Goal: Communication & Community: Ask a question

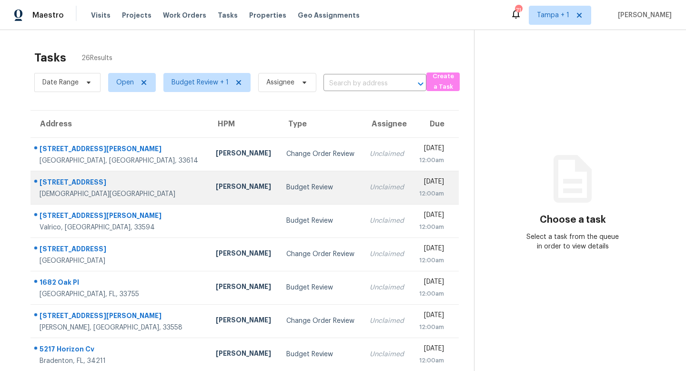
scroll to position [125, 0]
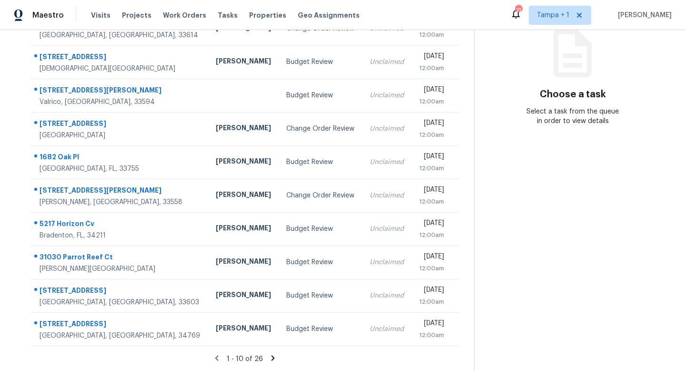
click at [271, 358] on icon at bounding box center [272, 357] width 3 height 5
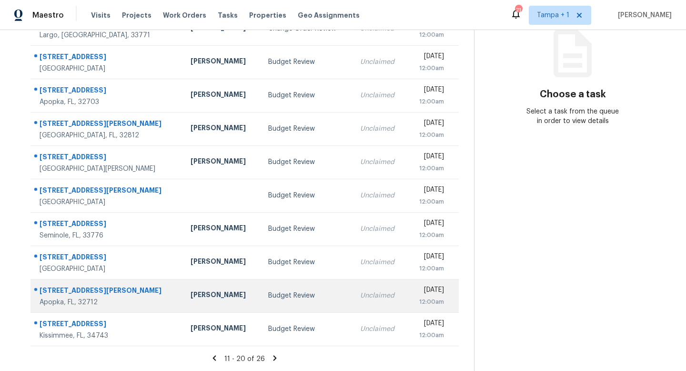
click at [268, 293] on div "Budget Review" at bounding box center [306, 296] width 77 height 10
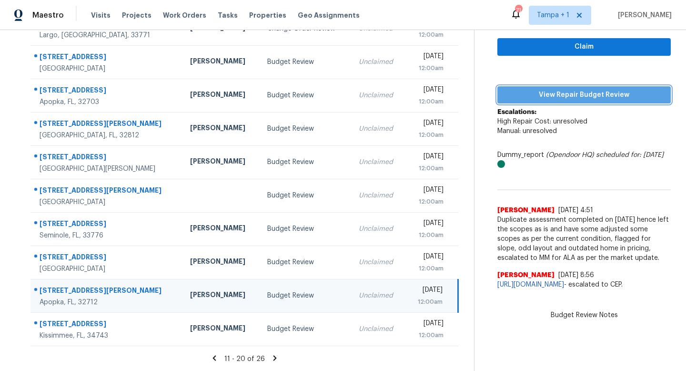
click at [582, 97] on span "View Repair Budget Review" at bounding box center [584, 95] width 158 height 12
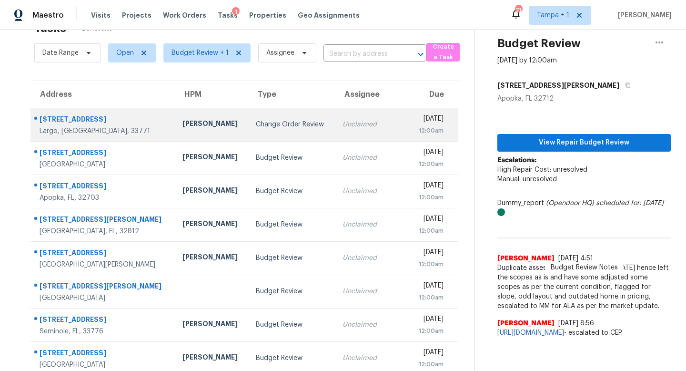
scroll to position [0, 0]
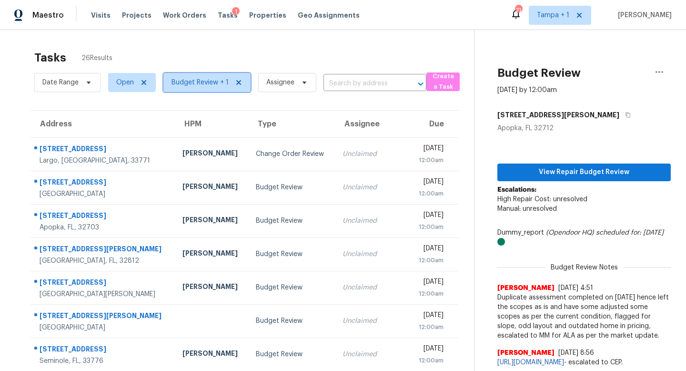
click at [223, 79] on span "Budget Review + 1" at bounding box center [200, 83] width 57 height 10
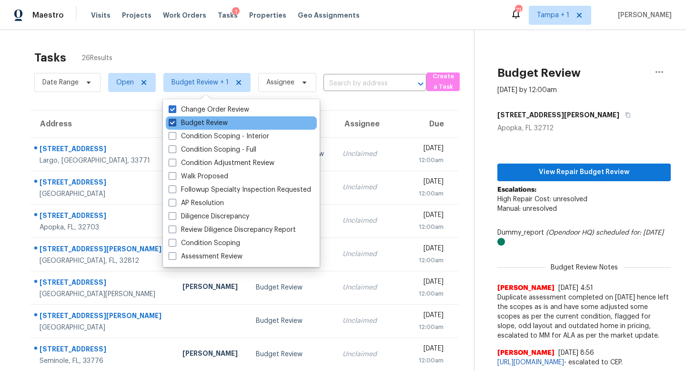
click at [177, 121] on label "Budget Review" at bounding box center [198, 123] width 59 height 10
click at [175, 121] on input "Budget Review" at bounding box center [172, 121] width 6 height 6
checkbox input "false"
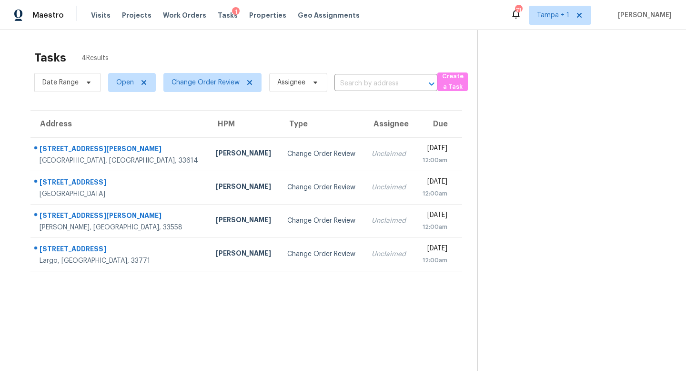
click at [391, 305] on section "Tasks 4 Results Date Range Open Change Order Review Assignee ​ Create a Task Ad…" at bounding box center [246, 222] width 462 height 355
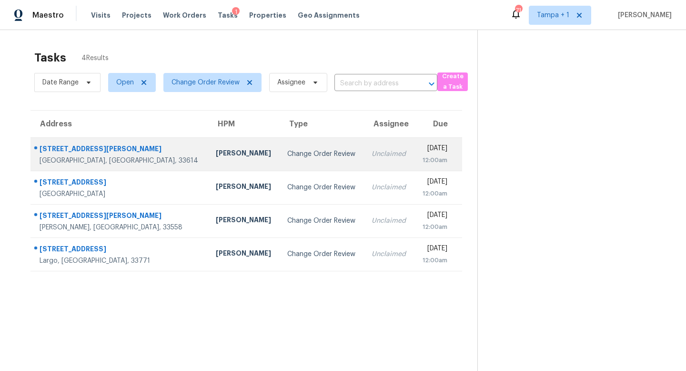
click at [280, 156] on td "Change Order Review" at bounding box center [322, 153] width 84 height 33
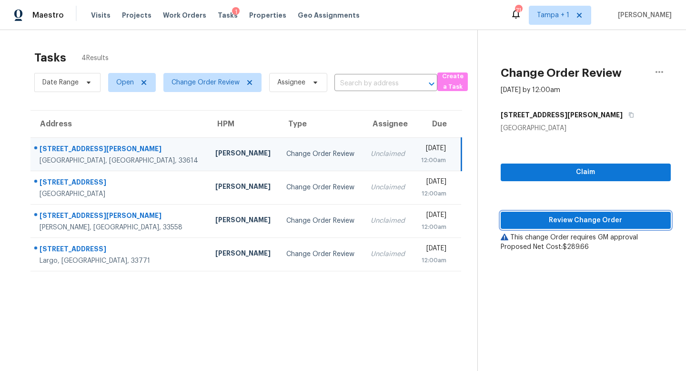
click at [596, 222] on span "Review Change Order" at bounding box center [585, 220] width 155 height 12
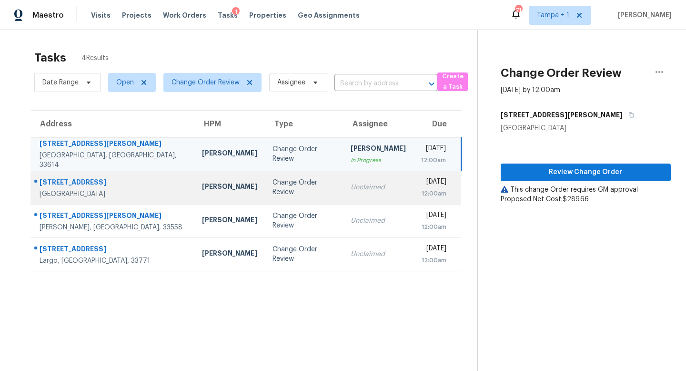
click at [273, 189] on div "Change Order Review" at bounding box center [304, 187] width 63 height 19
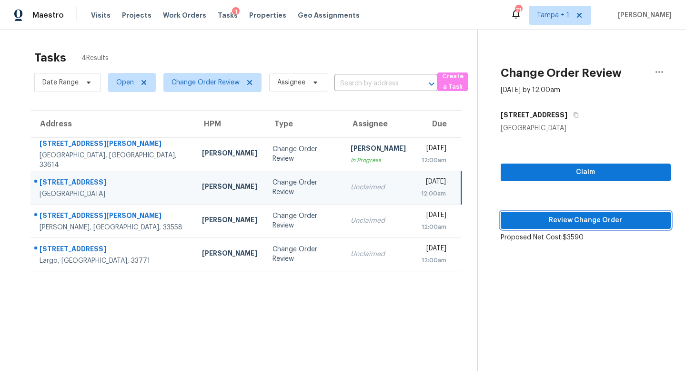
click at [605, 219] on span "Review Change Order" at bounding box center [585, 220] width 155 height 12
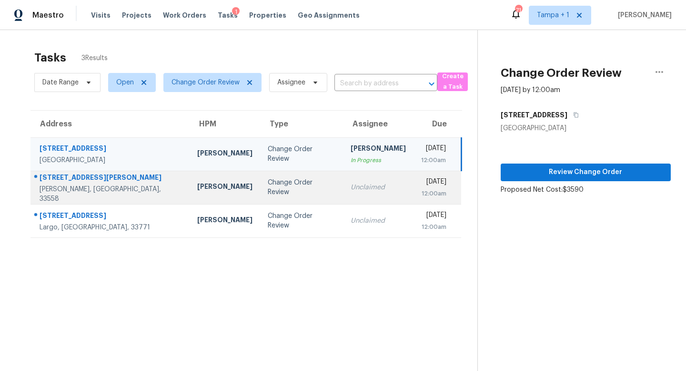
click at [282, 191] on div "Change Order Review" at bounding box center [302, 187] width 68 height 19
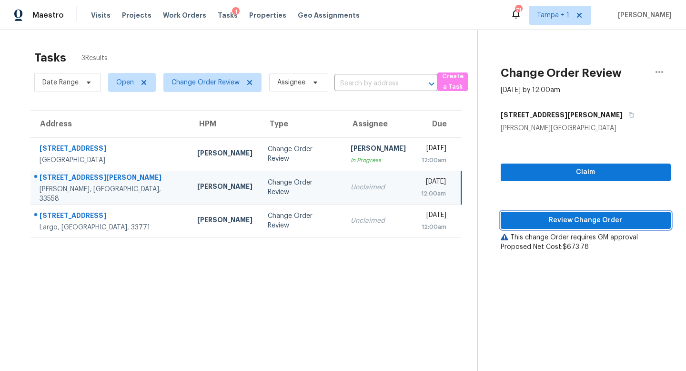
click at [578, 218] on span "Review Change Order" at bounding box center [585, 220] width 155 height 12
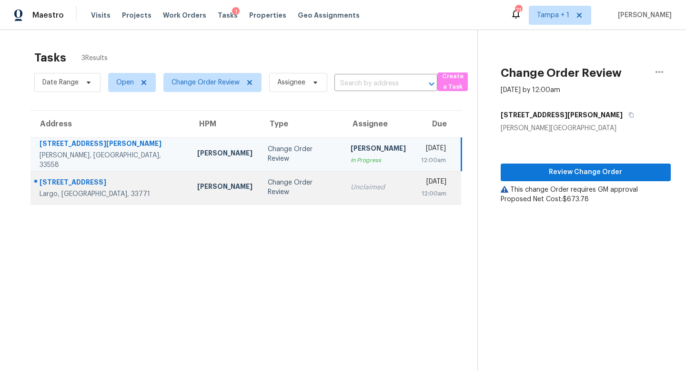
click at [343, 194] on td "Unclaimed" at bounding box center [378, 187] width 71 height 33
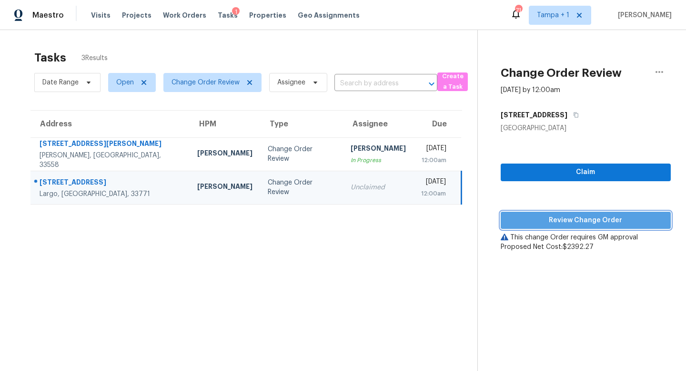
click at [581, 214] on span "Review Change Order" at bounding box center [585, 220] width 155 height 12
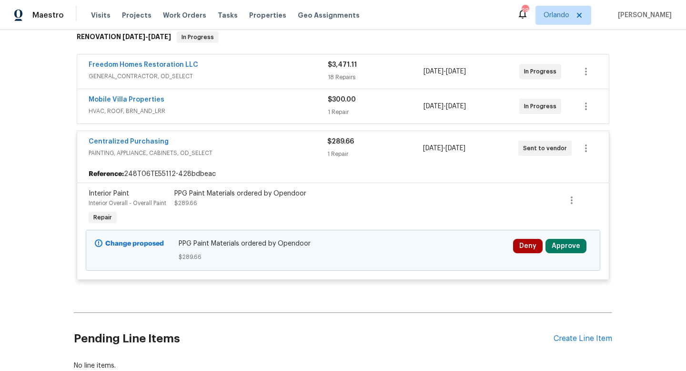
scroll to position [220, 0]
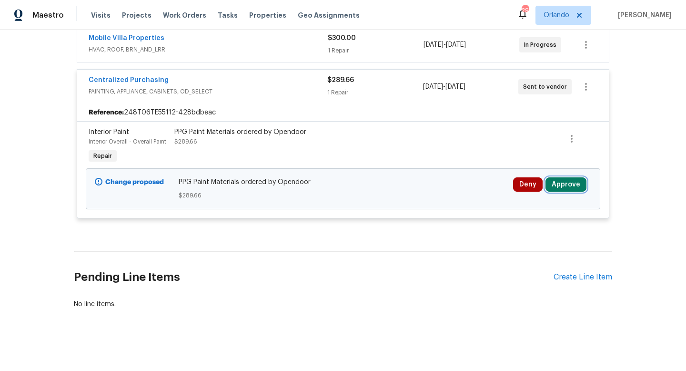
click at [568, 184] on button "Approve" at bounding box center [566, 184] width 41 height 14
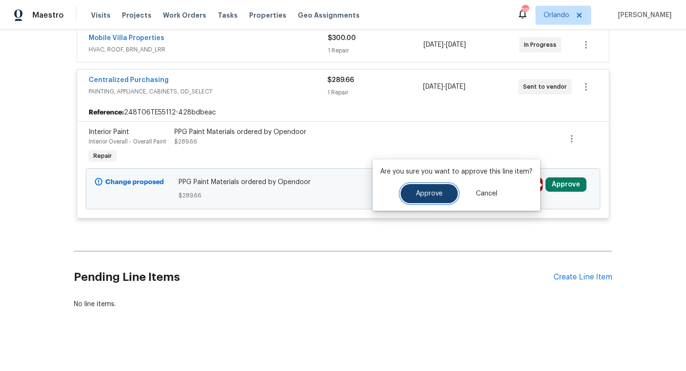
click at [437, 191] on span "Approve" at bounding box center [429, 193] width 27 height 7
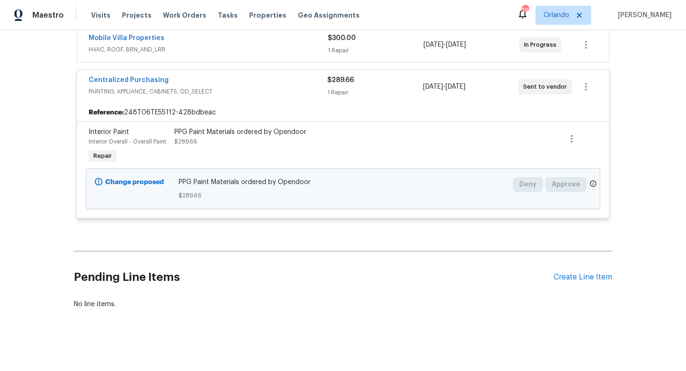
scroll to position [188, 0]
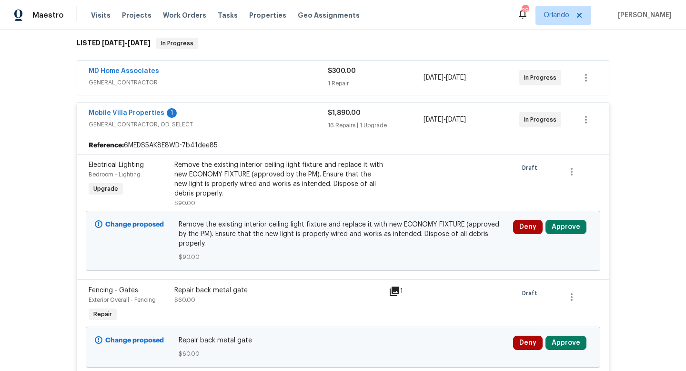
scroll to position [233, 0]
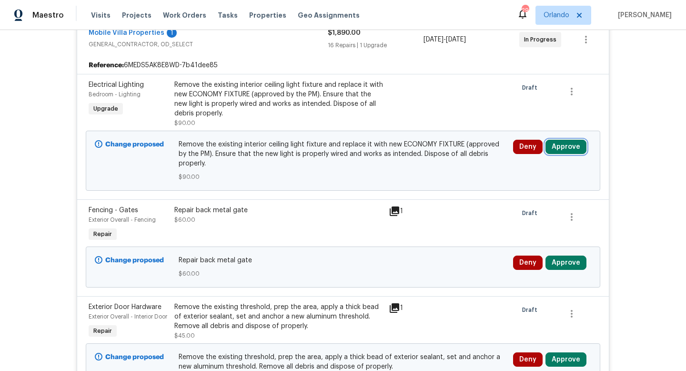
click at [562, 149] on button "Approve" at bounding box center [566, 147] width 41 height 14
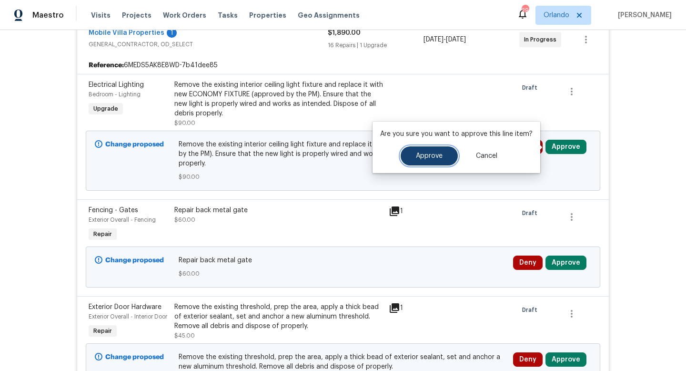
click at [439, 151] on button "Approve" at bounding box center [429, 155] width 57 height 19
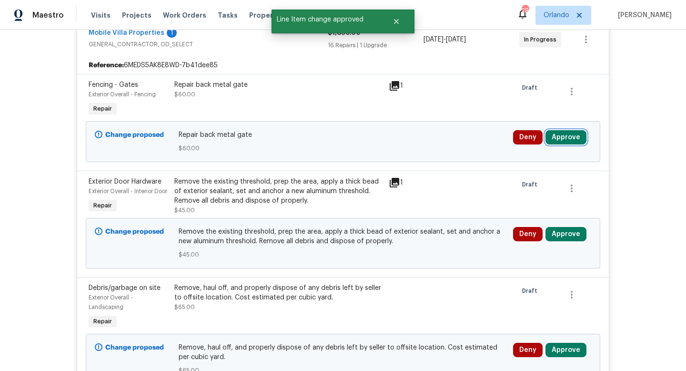
click at [567, 137] on button "Approve" at bounding box center [566, 137] width 41 height 14
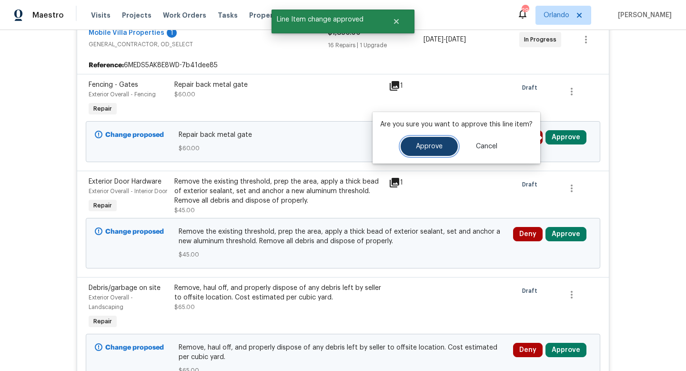
click at [441, 144] on button "Approve" at bounding box center [429, 146] width 57 height 19
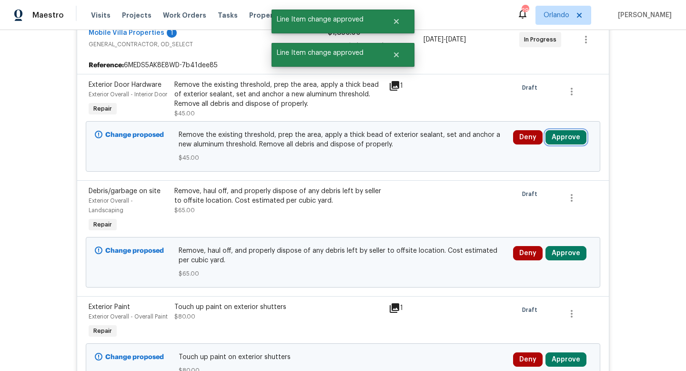
click at [557, 144] on button "Approve" at bounding box center [566, 137] width 41 height 14
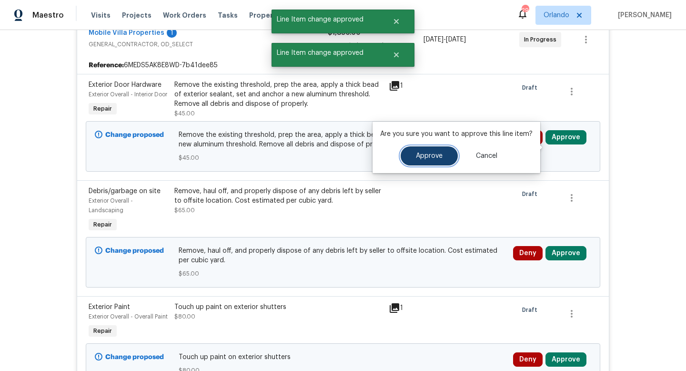
click at [424, 150] on button "Approve" at bounding box center [429, 155] width 57 height 19
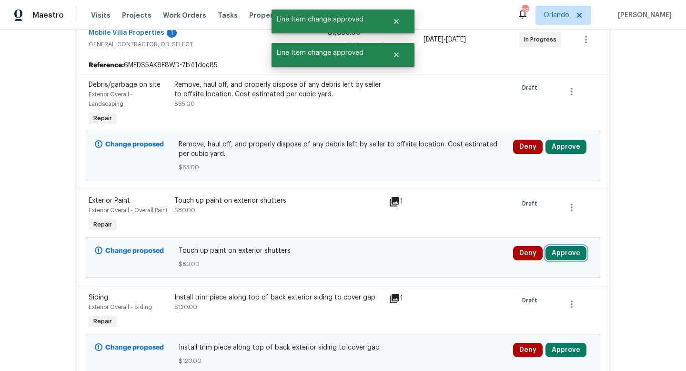
click at [562, 250] on button "Approve" at bounding box center [566, 253] width 41 height 14
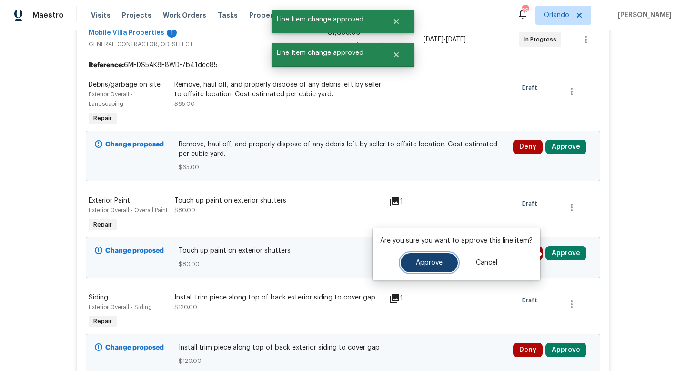
click at [429, 265] on span "Approve" at bounding box center [429, 262] width 27 height 7
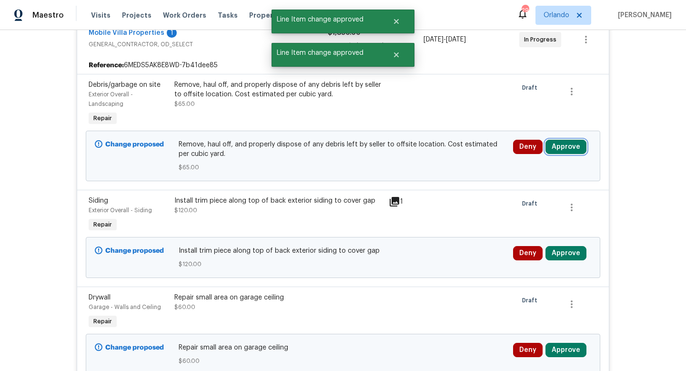
click at [567, 150] on button "Approve" at bounding box center [566, 147] width 41 height 14
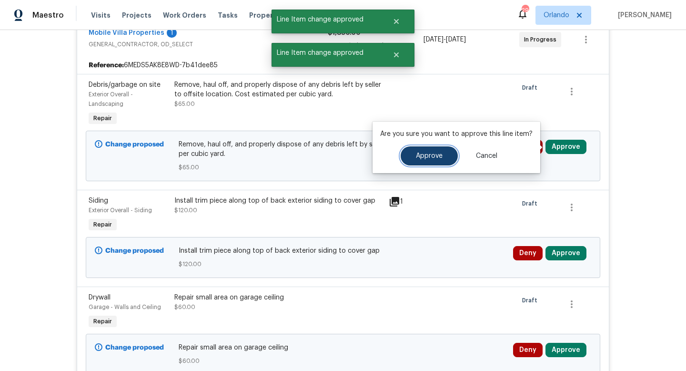
click at [435, 151] on button "Approve" at bounding box center [429, 155] width 57 height 19
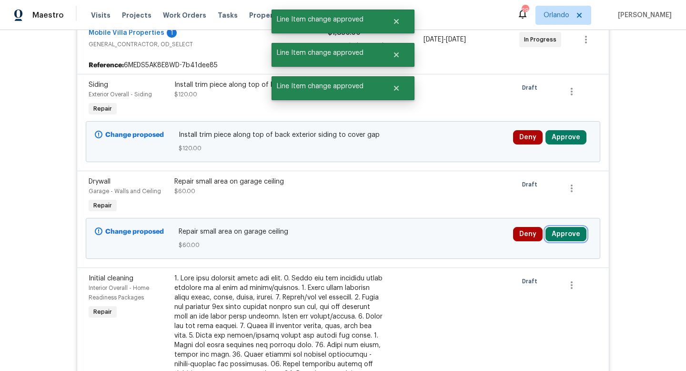
click at [573, 236] on button "Approve" at bounding box center [566, 234] width 41 height 14
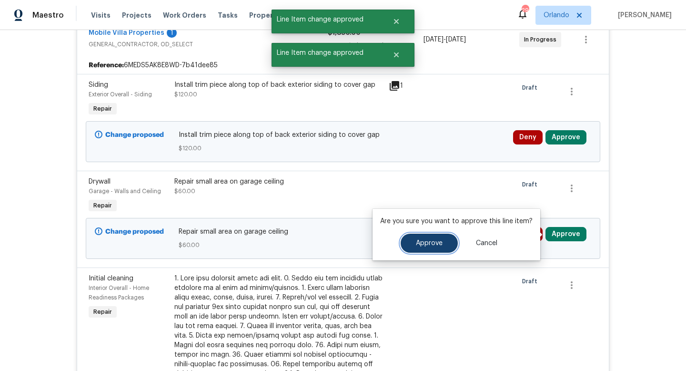
click at [439, 240] on span "Approve" at bounding box center [429, 243] width 27 height 7
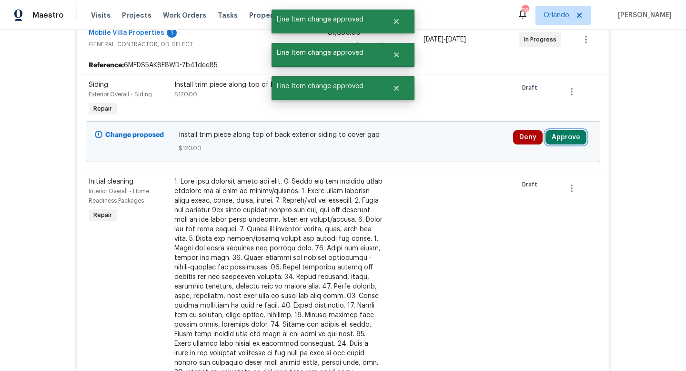
click at [577, 137] on button "Approve" at bounding box center [566, 137] width 41 height 14
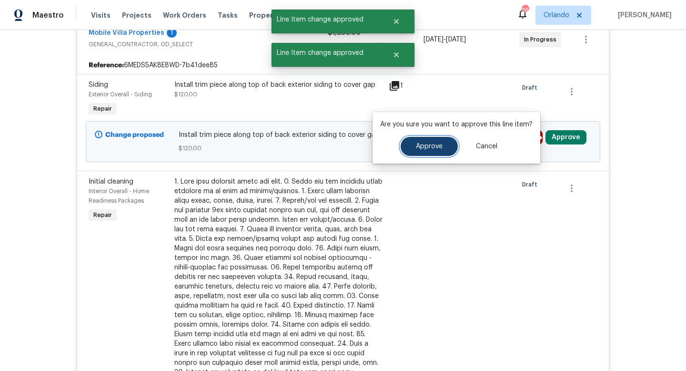
click at [419, 142] on button "Approve" at bounding box center [429, 146] width 57 height 19
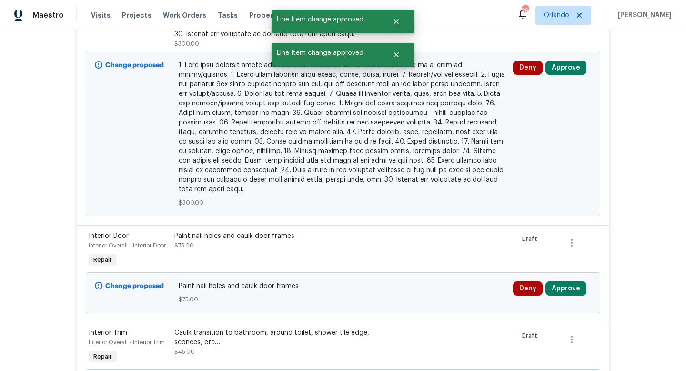
scroll to position [403, 0]
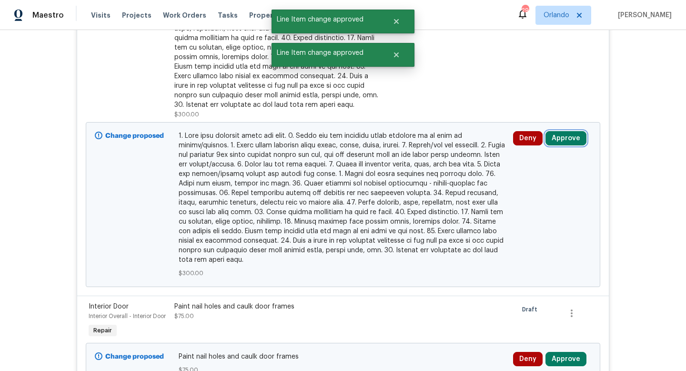
click at [562, 139] on button "Approve" at bounding box center [566, 138] width 41 height 14
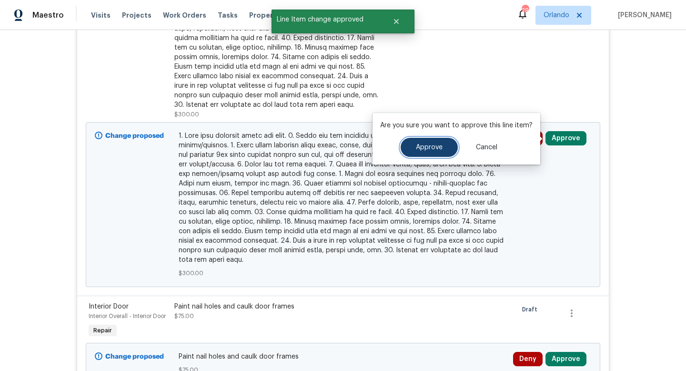
click at [420, 146] on span "Approve" at bounding box center [429, 147] width 27 height 7
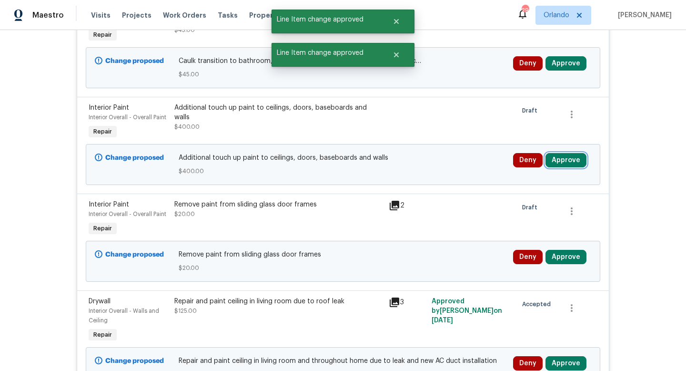
click at [563, 162] on button "Approve" at bounding box center [566, 160] width 41 height 14
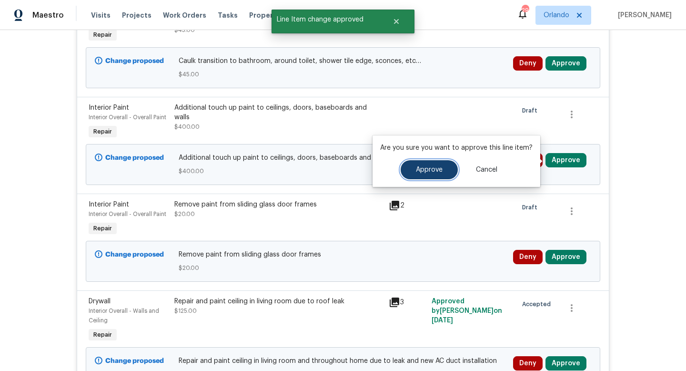
click at [438, 168] on span "Approve" at bounding box center [429, 169] width 27 height 7
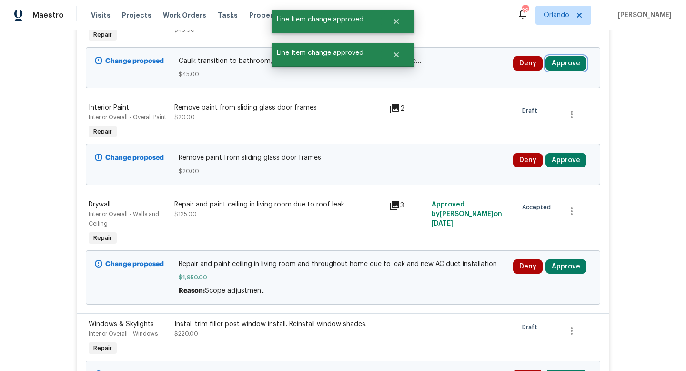
click at [568, 66] on button "Approve" at bounding box center [566, 63] width 41 height 14
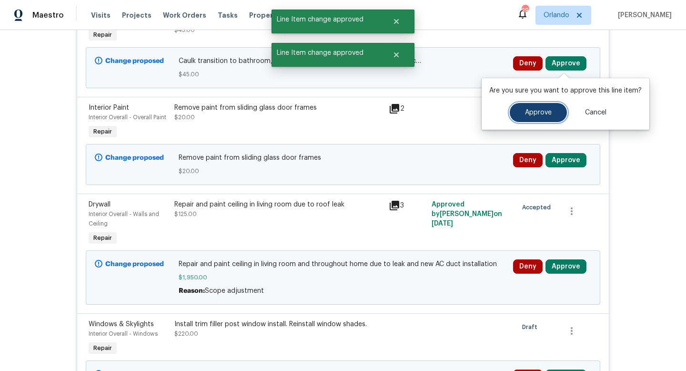
click at [531, 106] on button "Approve" at bounding box center [538, 112] width 57 height 19
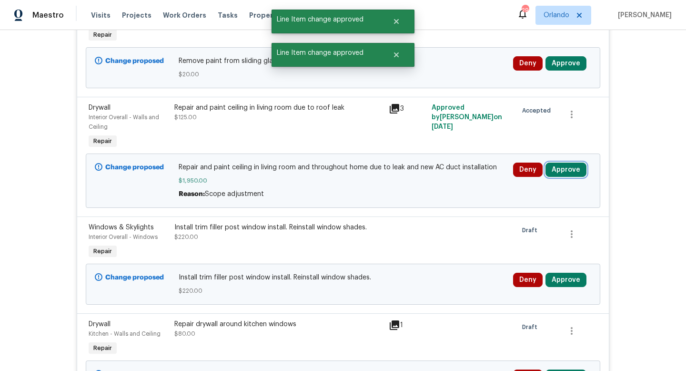
click at [570, 174] on button "Approve" at bounding box center [566, 169] width 41 height 14
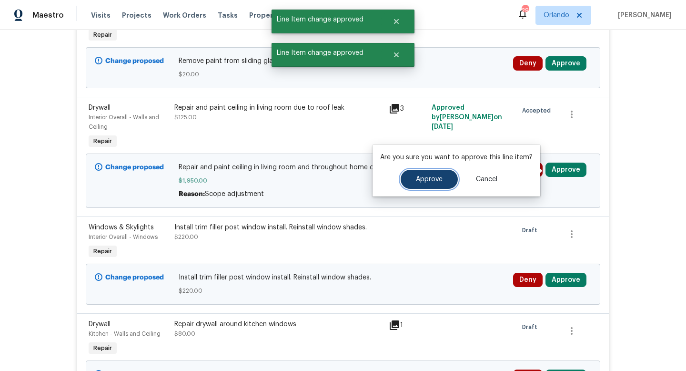
click at [435, 184] on button "Approve" at bounding box center [429, 179] width 57 height 19
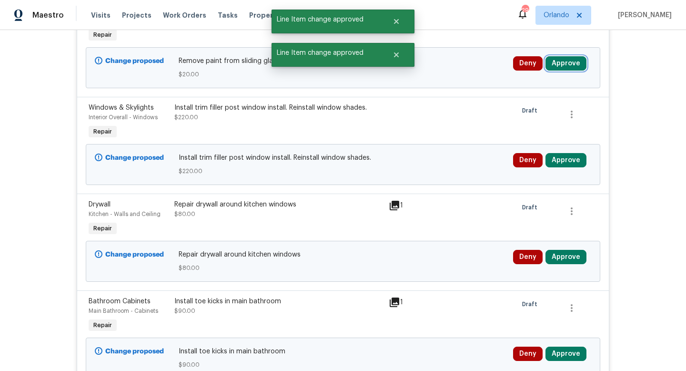
click at [561, 69] on button "Approve" at bounding box center [566, 63] width 41 height 14
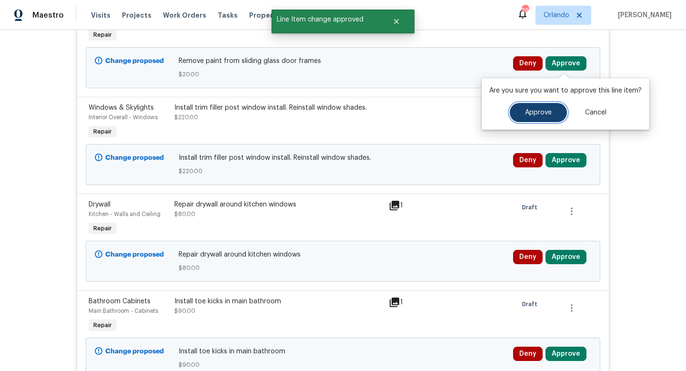
click at [534, 113] on span "Approve" at bounding box center [538, 112] width 27 height 7
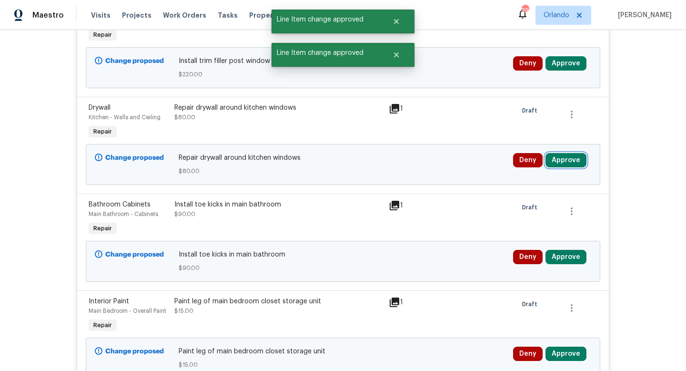
click at [568, 158] on button "Approve" at bounding box center [566, 160] width 41 height 14
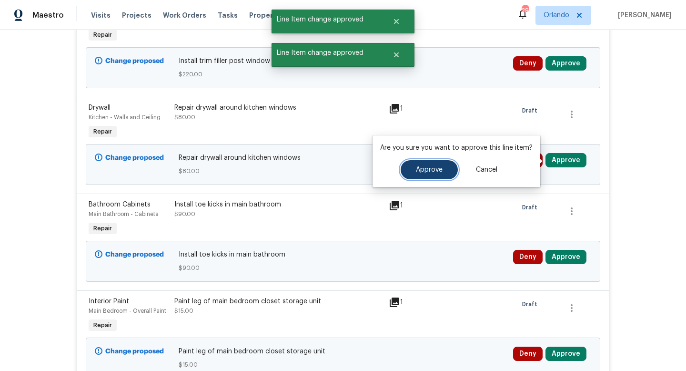
click at [438, 167] on span "Approve" at bounding box center [429, 169] width 27 height 7
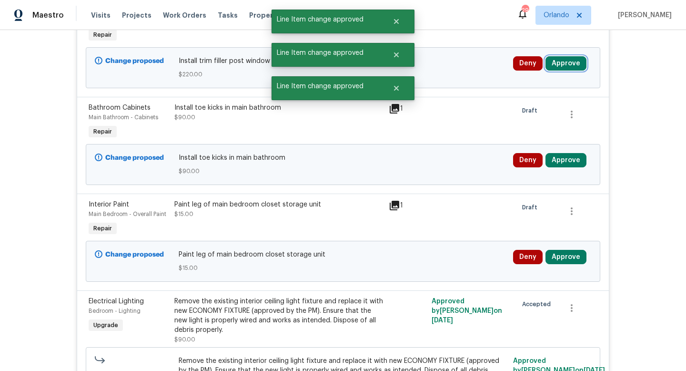
click at [578, 63] on button "Approve" at bounding box center [566, 63] width 41 height 14
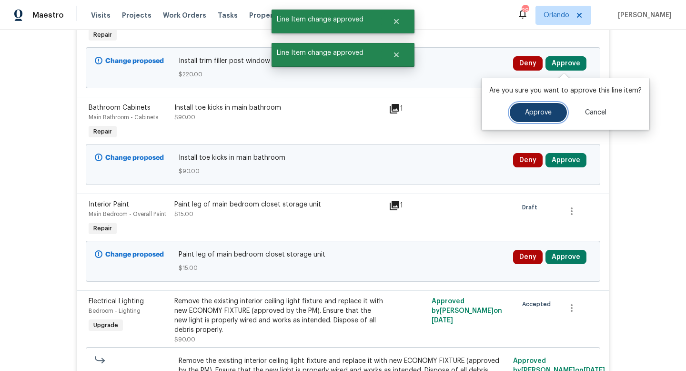
click at [532, 109] on span "Approve" at bounding box center [538, 112] width 27 height 7
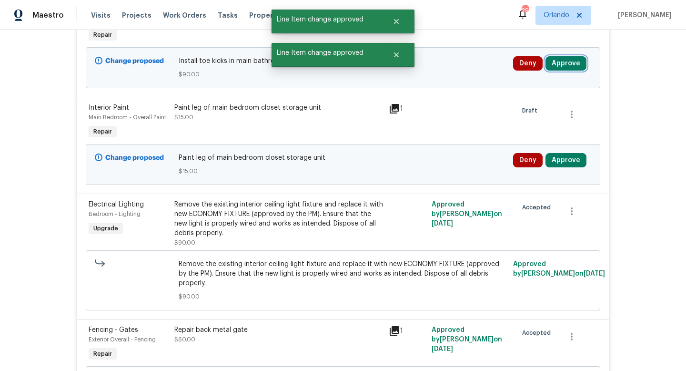
click at [570, 60] on button "Approve" at bounding box center [566, 63] width 41 height 14
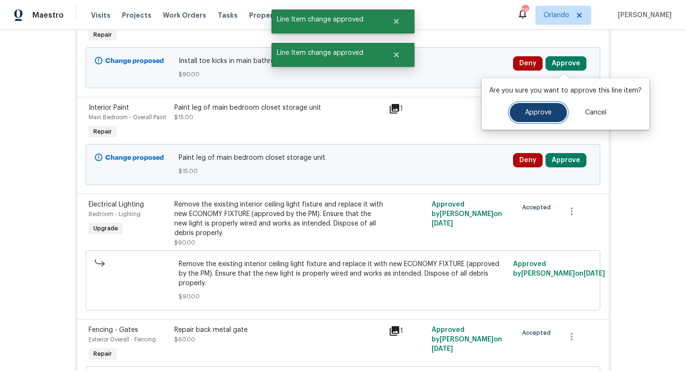
click at [527, 114] on span "Approve" at bounding box center [538, 112] width 27 height 7
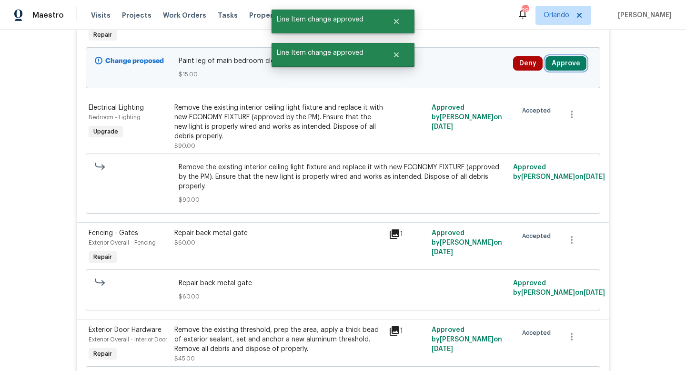
click at [563, 60] on button "Approve" at bounding box center [566, 63] width 41 height 14
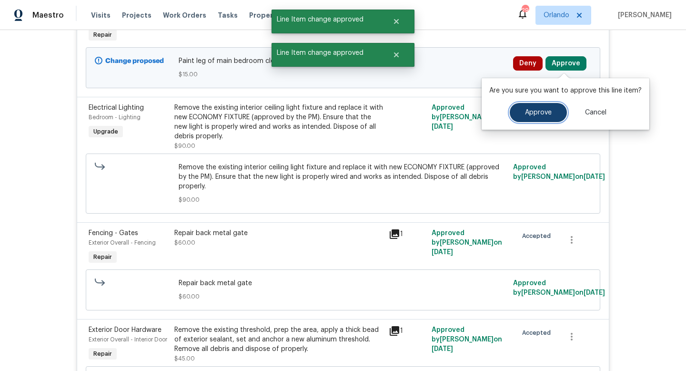
click at [535, 108] on button "Approve" at bounding box center [538, 112] width 57 height 19
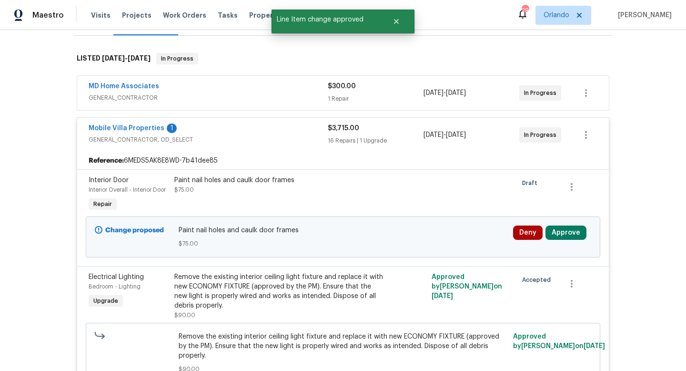
scroll to position [83, 0]
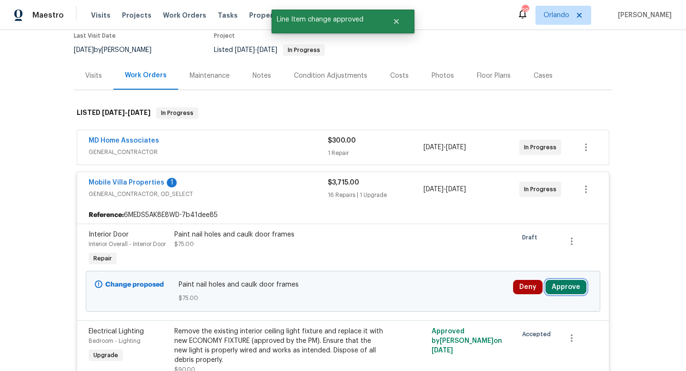
click at [560, 284] on button "Approve" at bounding box center [566, 287] width 41 height 14
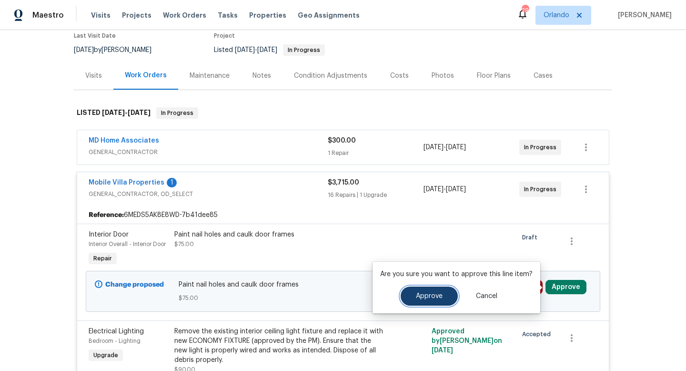
click at [440, 294] on span "Approve" at bounding box center [429, 296] width 27 height 7
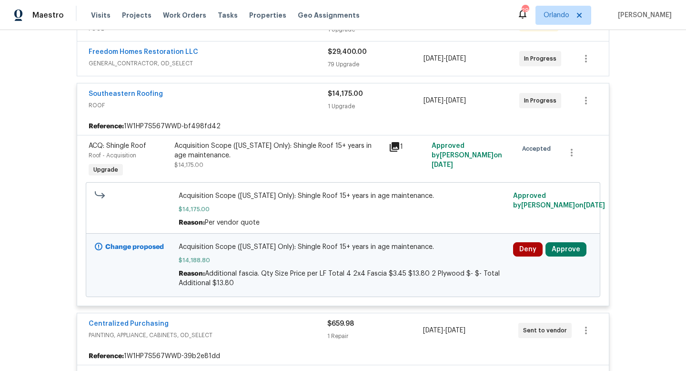
scroll to position [212, 0]
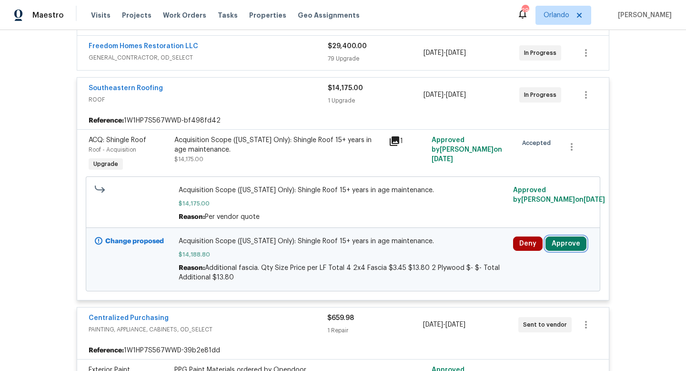
click at [563, 244] on button "Approve" at bounding box center [566, 243] width 41 height 14
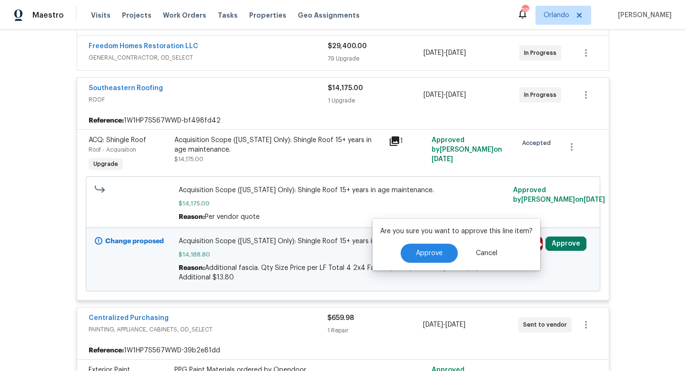
click at [563, 244] on button "Approve" at bounding box center [566, 243] width 41 height 14
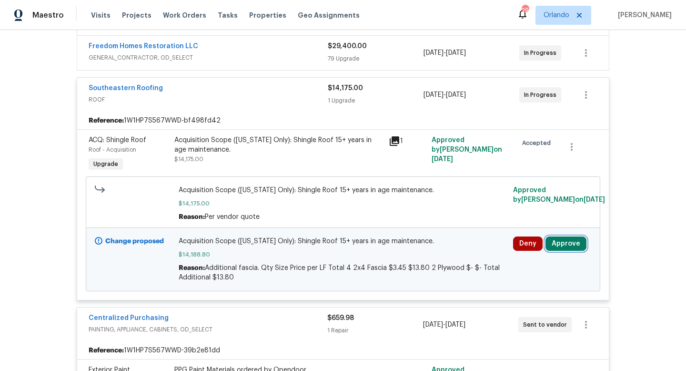
click at [563, 244] on button "Approve" at bounding box center [566, 243] width 41 height 14
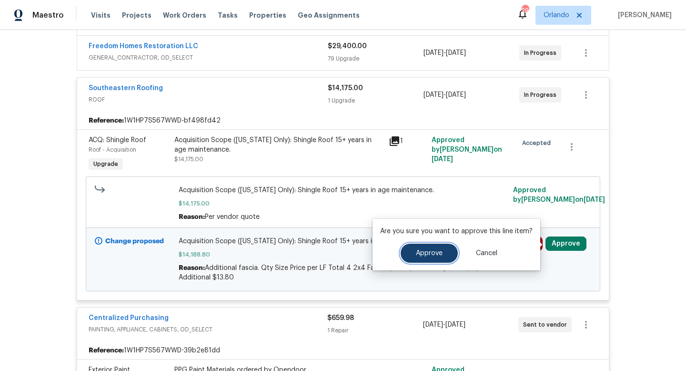
click at [430, 254] on span "Approve" at bounding box center [429, 253] width 27 height 7
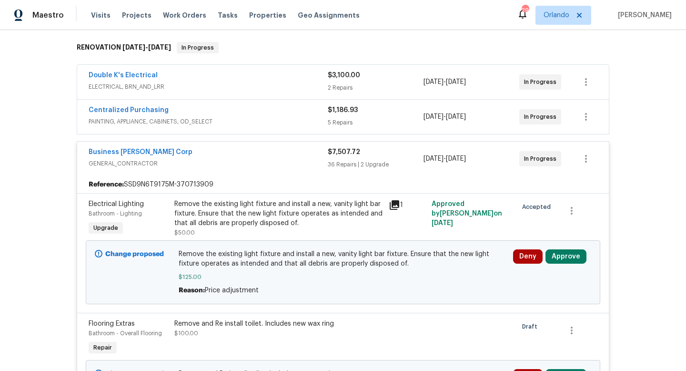
scroll to position [237, 0]
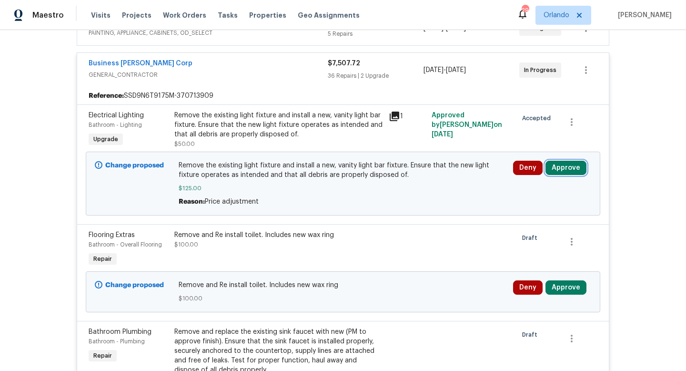
click at [565, 166] on button "Approve" at bounding box center [566, 168] width 41 height 14
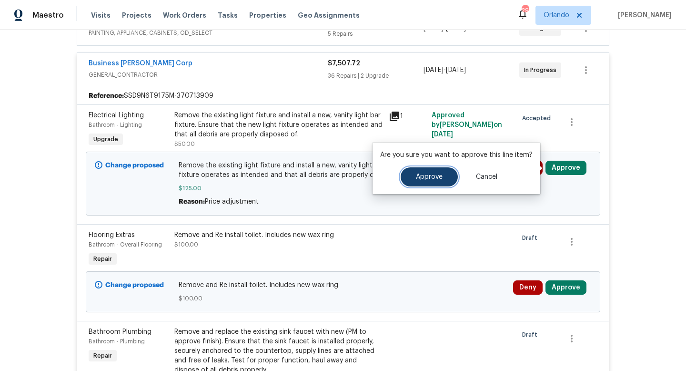
click at [413, 181] on button "Approve" at bounding box center [429, 176] width 57 height 19
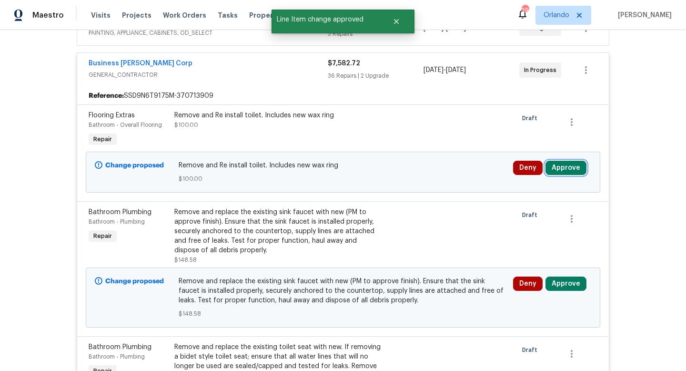
click at [568, 167] on button "Approve" at bounding box center [566, 168] width 41 height 14
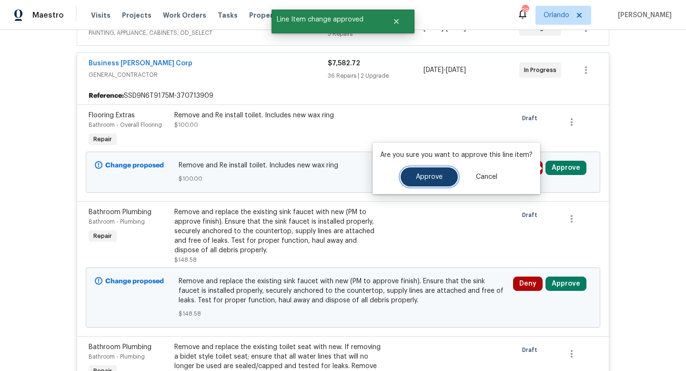
click at [427, 182] on button "Approve" at bounding box center [429, 176] width 57 height 19
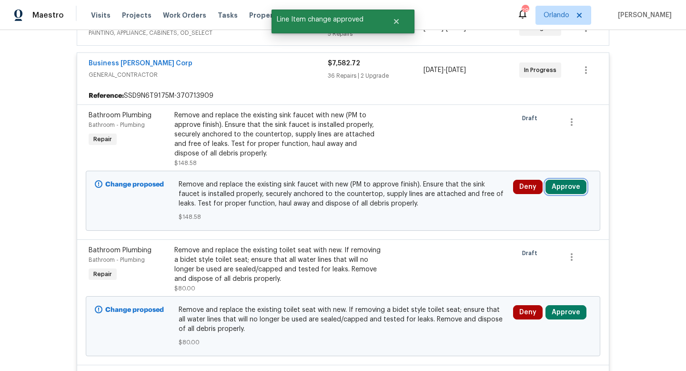
click at [574, 187] on button "Approve" at bounding box center [566, 187] width 41 height 14
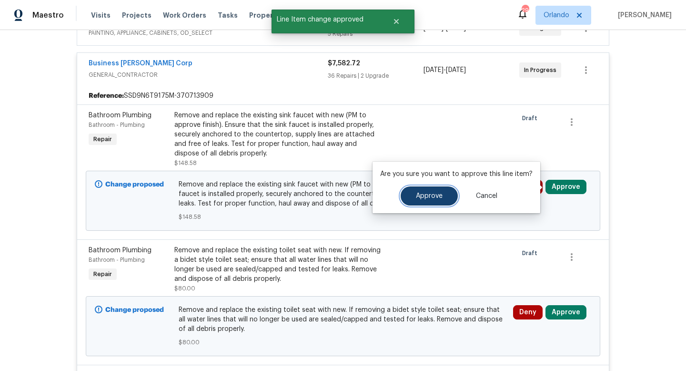
click at [428, 199] on button "Approve" at bounding box center [429, 195] width 57 height 19
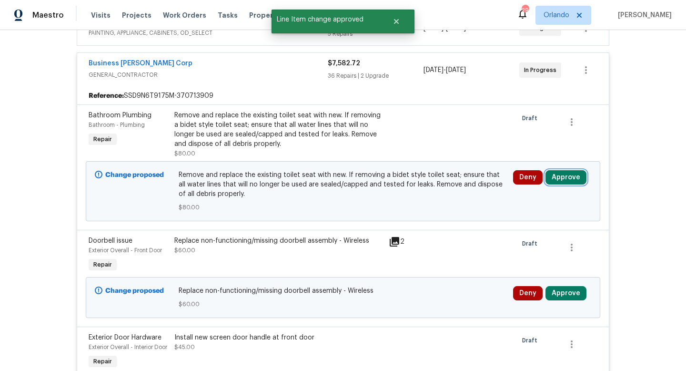
click at [561, 175] on button "Approve" at bounding box center [566, 177] width 41 height 14
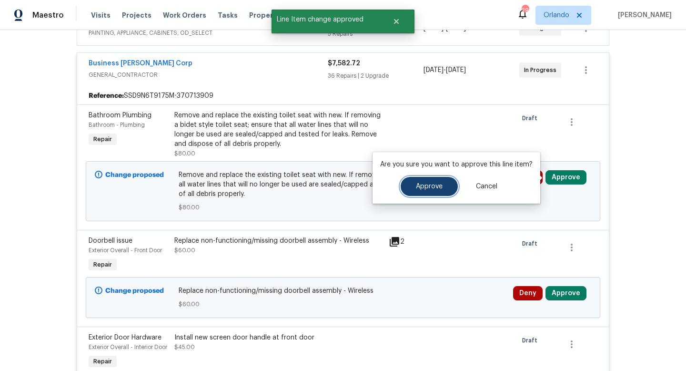
click at [437, 190] on button "Approve" at bounding box center [429, 186] width 57 height 19
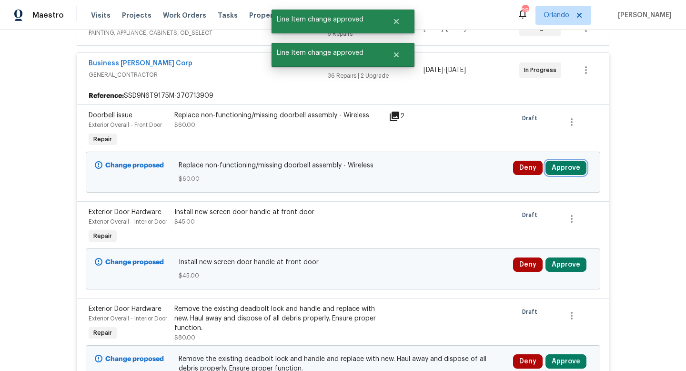
click at [562, 169] on button "Approve" at bounding box center [566, 168] width 41 height 14
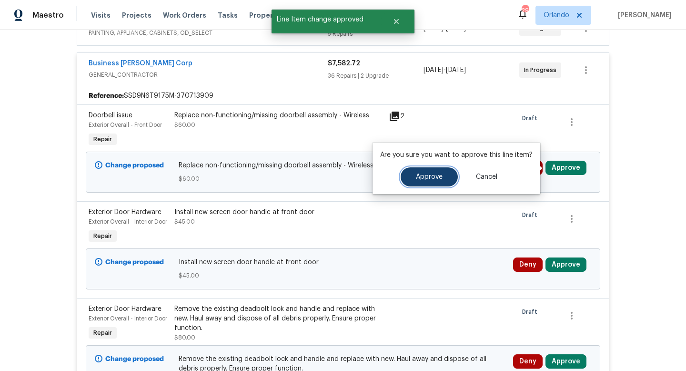
click at [430, 185] on button "Approve" at bounding box center [429, 176] width 57 height 19
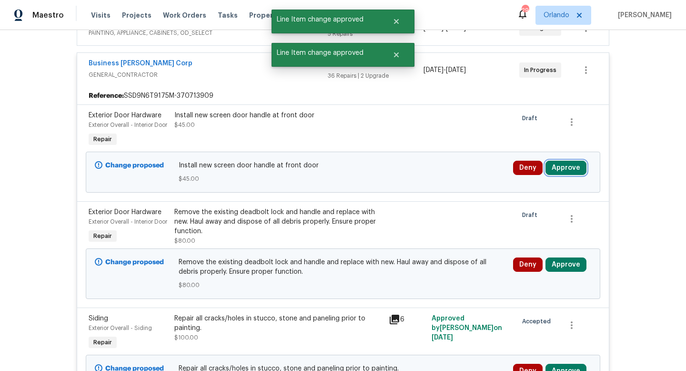
click at [563, 175] on button "Approve" at bounding box center [566, 168] width 41 height 14
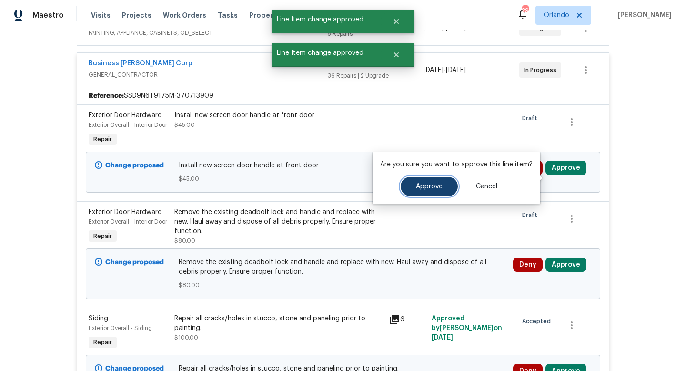
click at [434, 194] on button "Approve" at bounding box center [429, 186] width 57 height 19
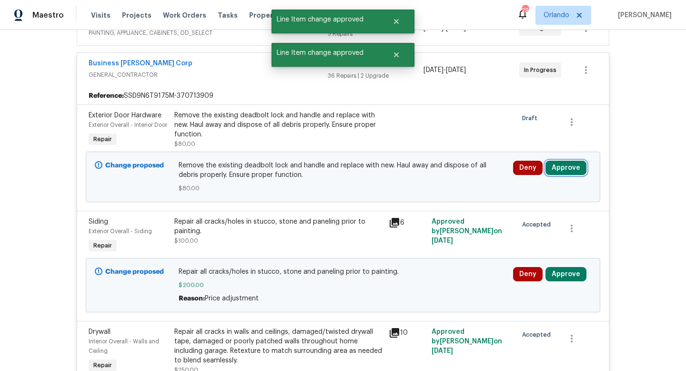
click at [562, 175] on button "Approve" at bounding box center [566, 168] width 41 height 14
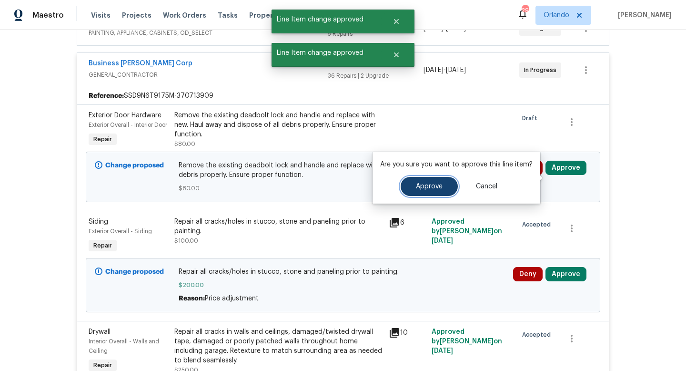
click at [441, 187] on button "Approve" at bounding box center [429, 186] width 57 height 19
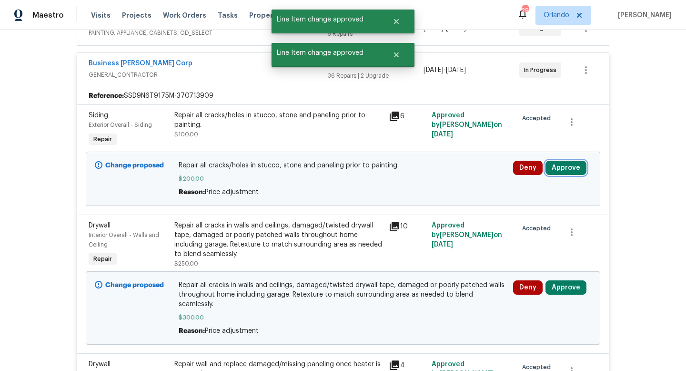
click at [565, 166] on button "Approve" at bounding box center [566, 168] width 41 height 14
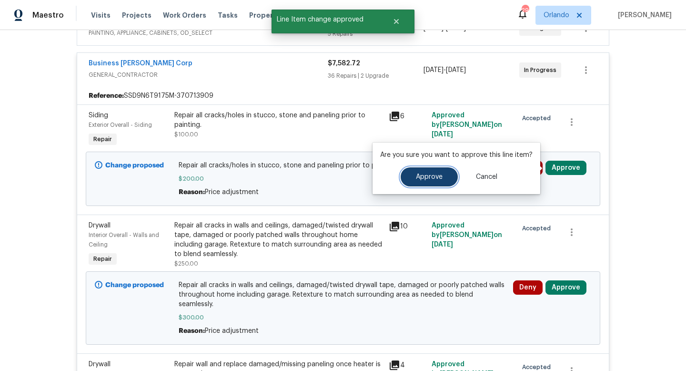
click at [429, 178] on span "Approve" at bounding box center [429, 176] width 27 height 7
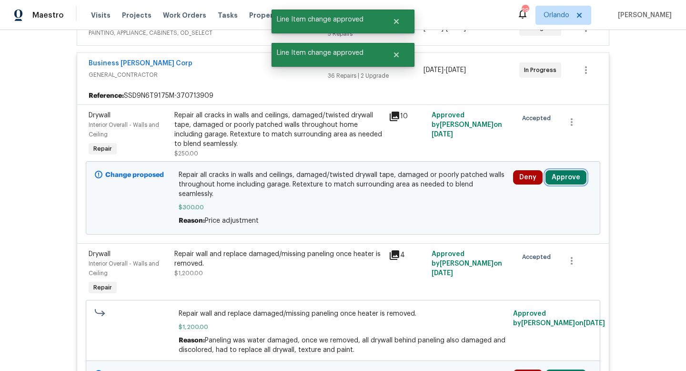
click at [566, 181] on button "Approve" at bounding box center [566, 177] width 41 height 14
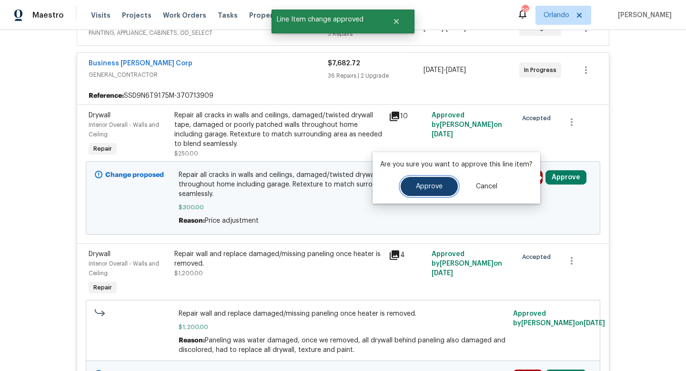
click at [436, 187] on span "Approve" at bounding box center [429, 186] width 27 height 7
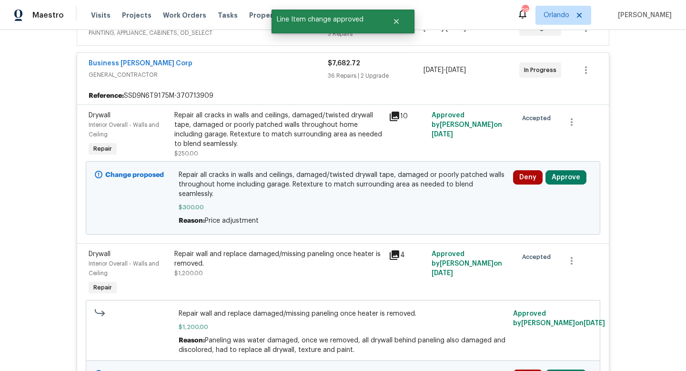
scroll to position [296, 0]
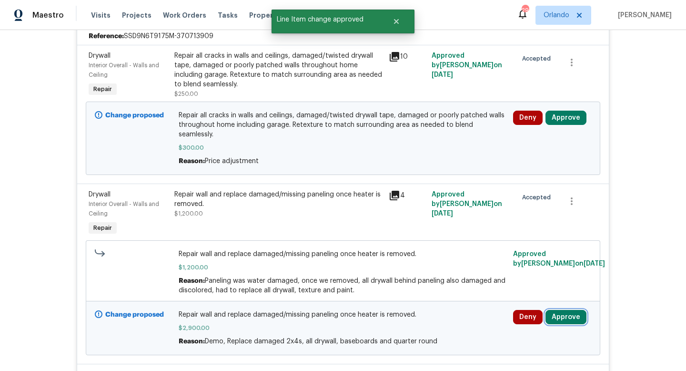
click at [569, 310] on button "Approve" at bounding box center [566, 317] width 41 height 14
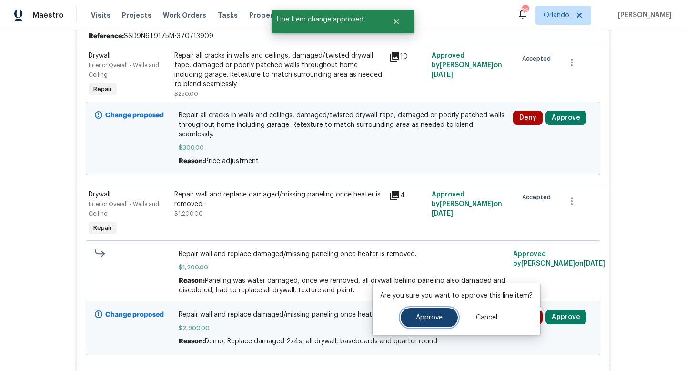
click at [436, 317] on span "Approve" at bounding box center [429, 317] width 27 height 7
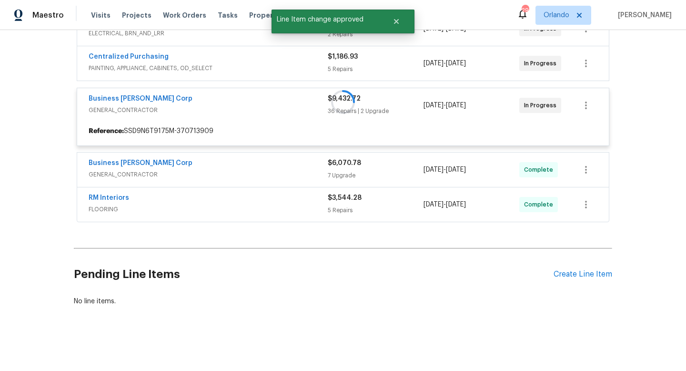
click at [566, 177] on div at bounding box center [343, 102] width 538 height 246
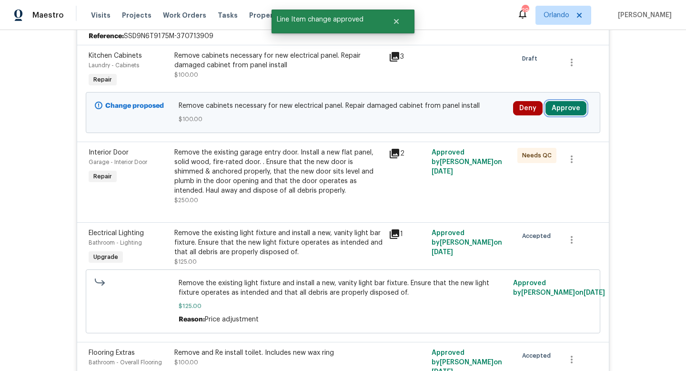
click at [568, 111] on button "Approve" at bounding box center [566, 108] width 41 height 14
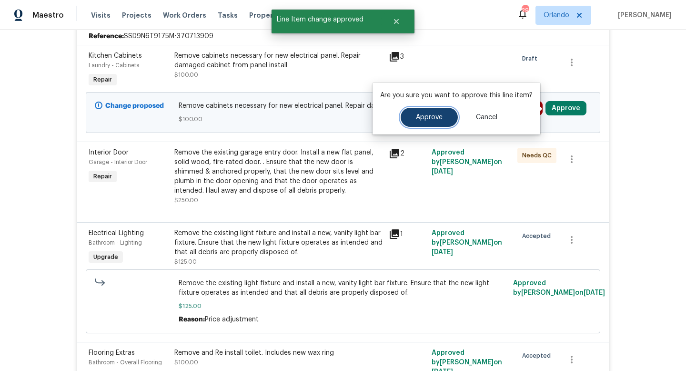
click at [444, 117] on button "Approve" at bounding box center [429, 117] width 57 height 19
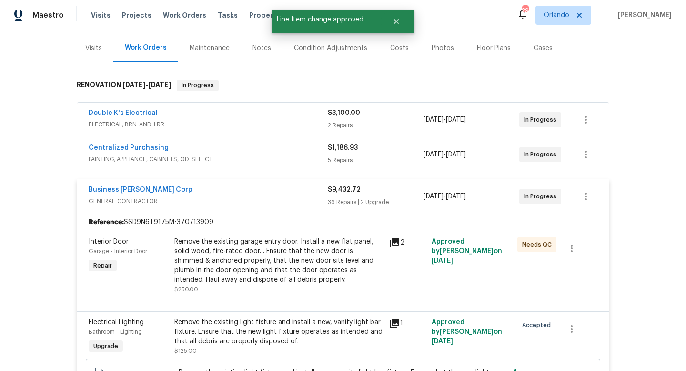
scroll to position [121, 0]
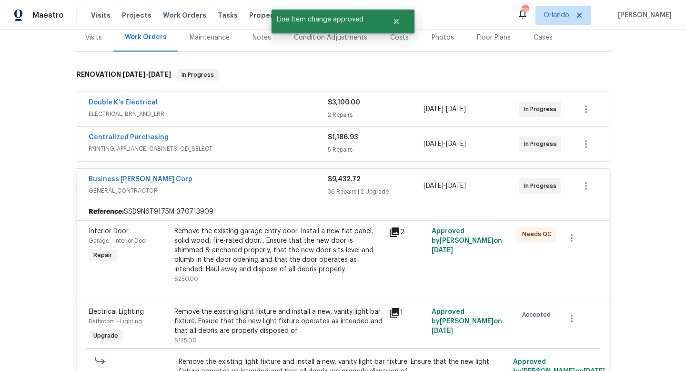
click at [290, 182] on div "Business Morel Corp" at bounding box center [208, 179] width 239 height 11
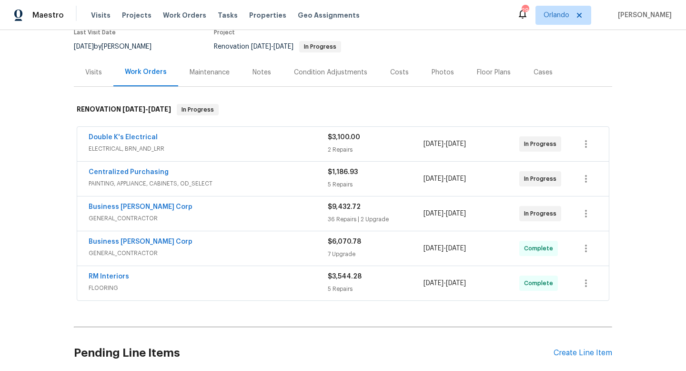
scroll to position [0, 0]
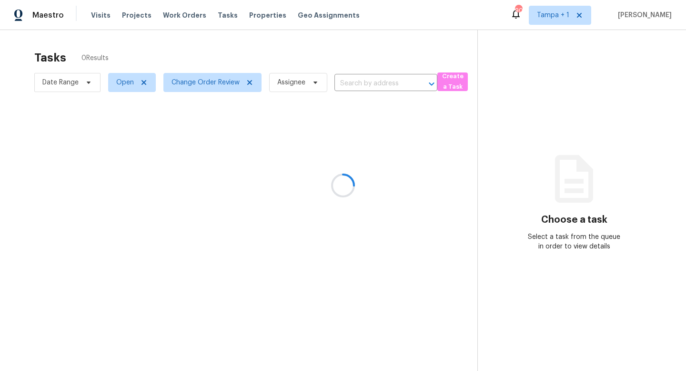
click at [225, 77] on div at bounding box center [343, 185] width 686 height 371
click at [213, 85] on div at bounding box center [343, 185] width 686 height 371
click at [213, 84] on span "Change Order Review" at bounding box center [206, 83] width 68 height 10
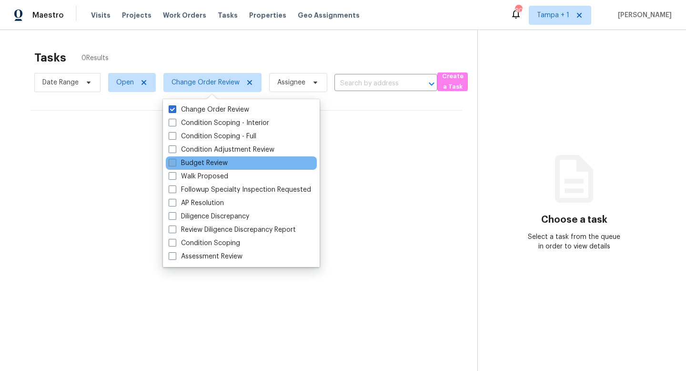
click at [172, 161] on span at bounding box center [173, 163] width 8 height 8
click at [172, 161] on input "Budget Review" at bounding box center [172, 161] width 6 height 6
checkbox input "true"
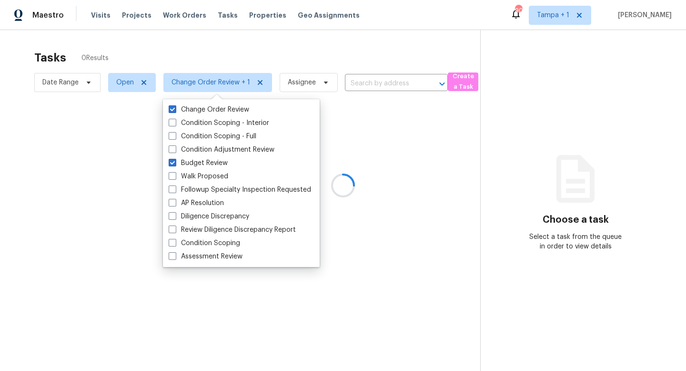
click at [554, 132] on div at bounding box center [343, 185] width 686 height 371
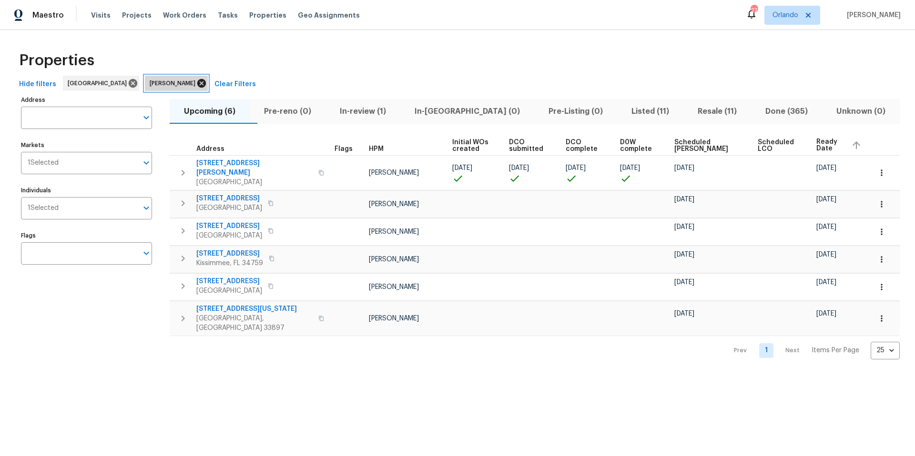
click at [197, 85] on icon at bounding box center [201, 83] width 9 height 9
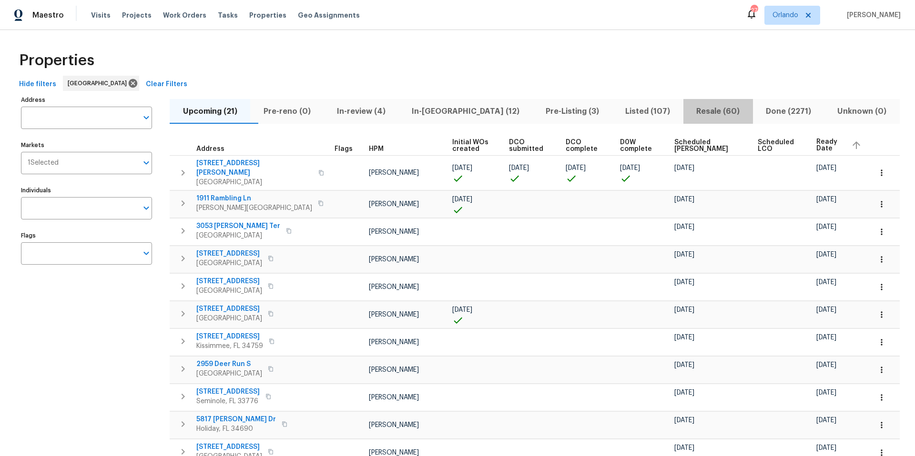
click at [703, 110] on span "Resale (60)" at bounding box center [718, 111] width 58 height 13
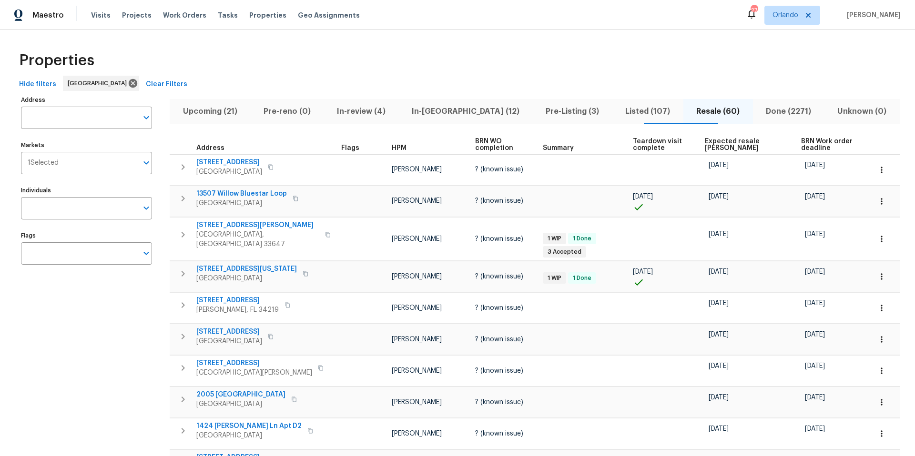
click at [739, 141] on span "Expected resale COE" at bounding box center [745, 144] width 80 height 13
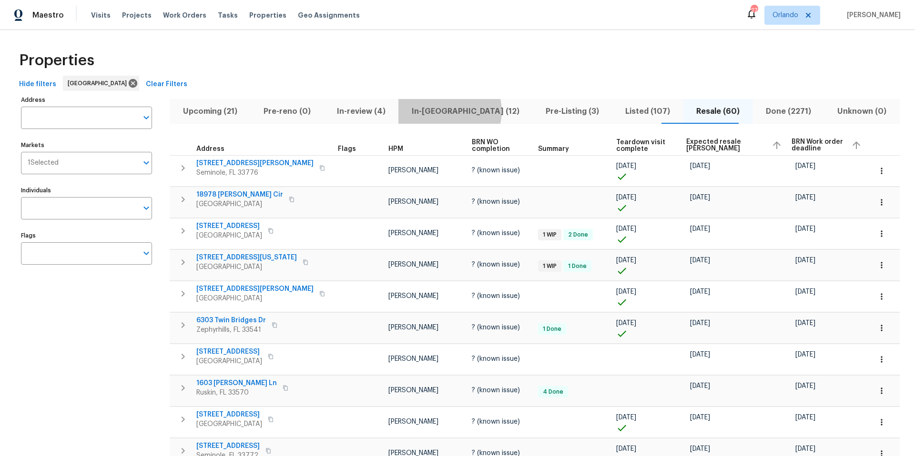
click at [470, 111] on span "In-reno (12)" at bounding box center [465, 111] width 122 height 13
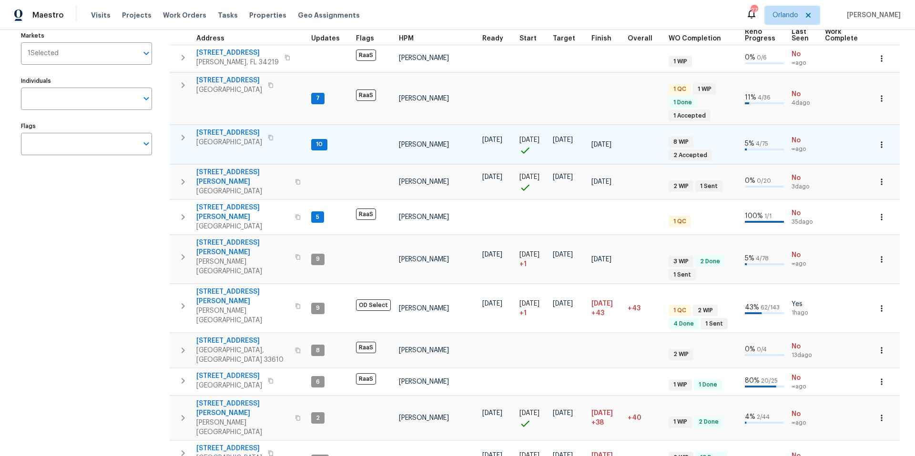
scroll to position [129, 0]
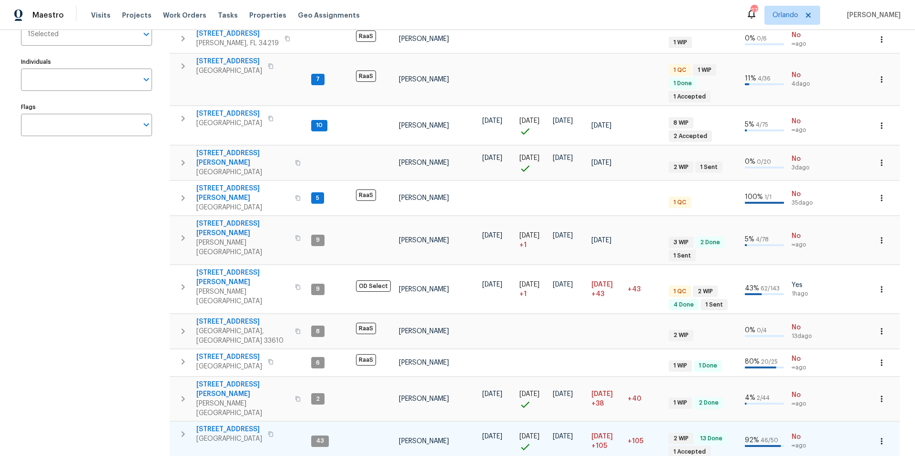
click at [187, 429] on icon "button" at bounding box center [182, 434] width 11 height 11
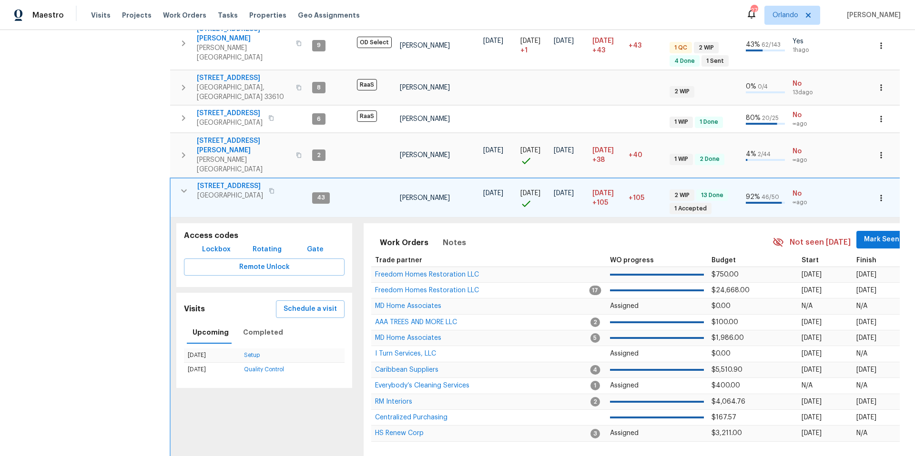
scroll to position [374, 0]
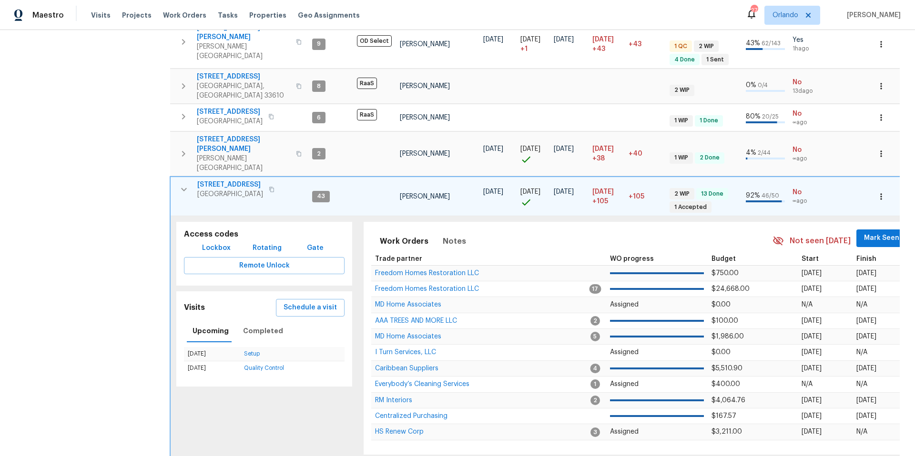
click at [238, 180] on span "[STREET_ADDRESS]" at bounding box center [230, 185] width 66 height 10
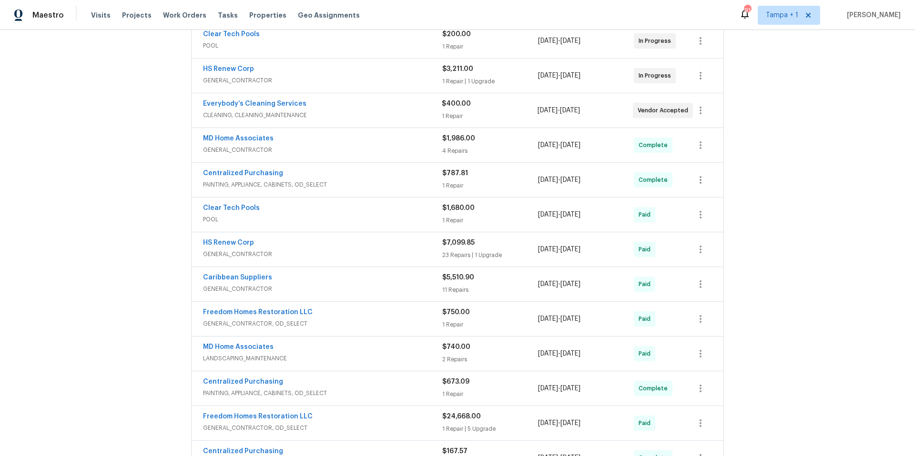
scroll to position [188, 0]
click at [386, 80] on span "GENERAL_CONTRACTOR" at bounding box center [322, 82] width 239 height 10
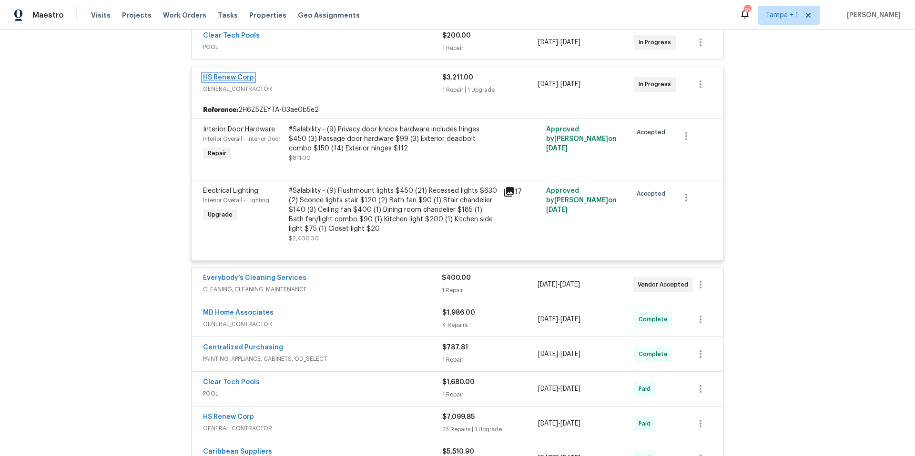
click at [247, 77] on link "HS Renew Corp" at bounding box center [228, 77] width 51 height 7
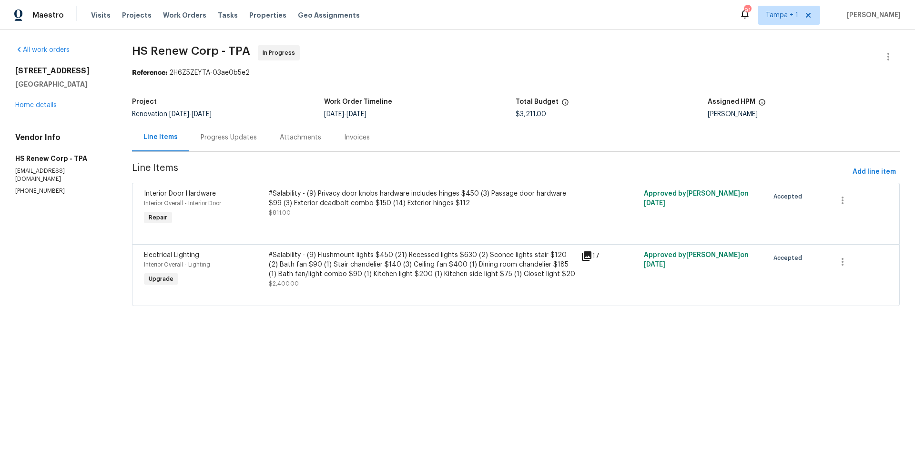
click at [233, 137] on div "Progress Updates" at bounding box center [229, 138] width 56 height 10
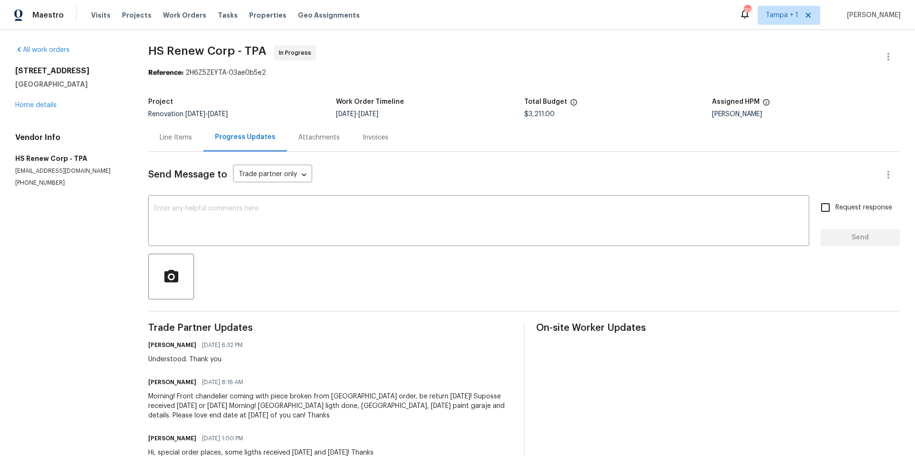
click at [179, 134] on div "Line Items" at bounding box center [176, 138] width 32 height 10
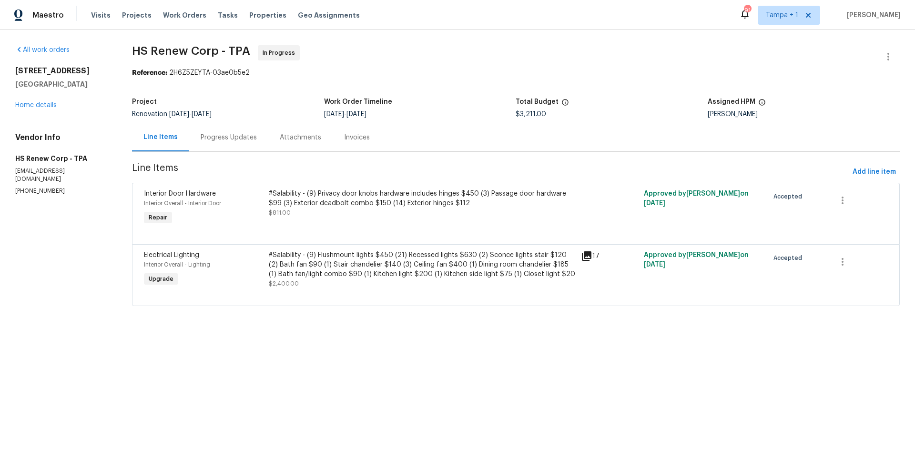
click at [211, 135] on div "Progress Updates" at bounding box center [229, 138] width 56 height 10
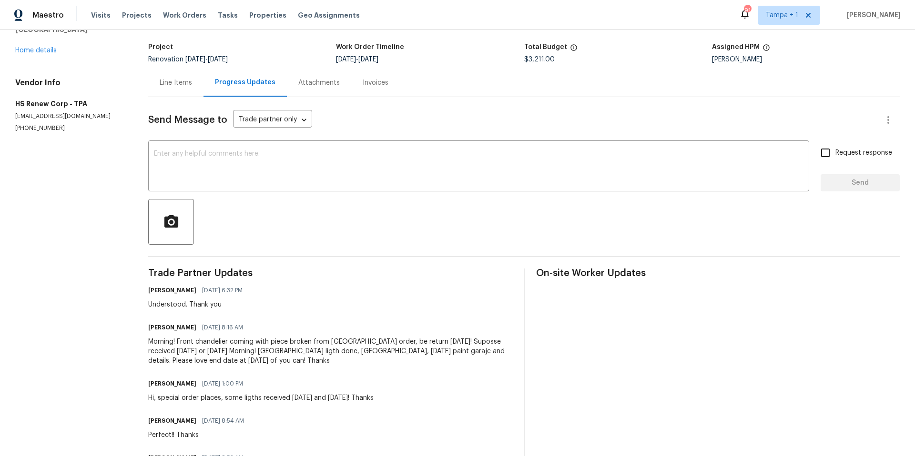
scroll to position [60, 0]
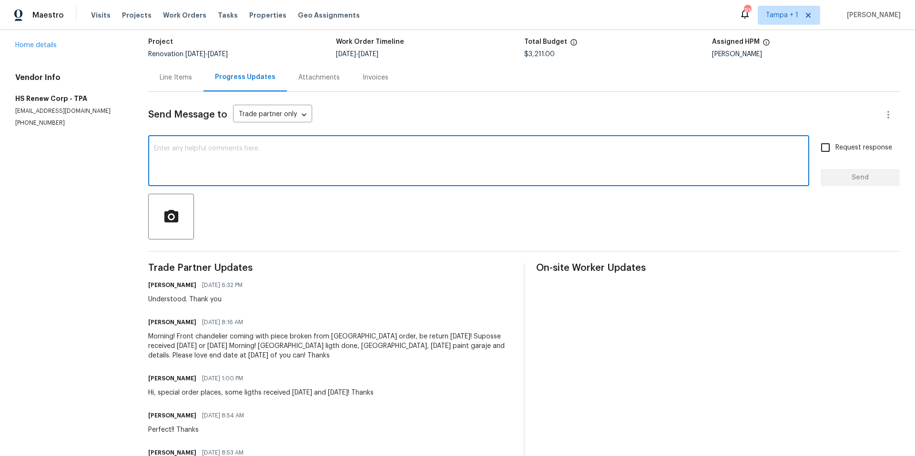
click at [189, 148] on textarea at bounding box center [478, 161] width 649 height 33
type textarea "Is there an update on this work order completion?"
click at [827, 152] on input "Request response" at bounding box center [825, 148] width 20 height 20
checkbox input "true"
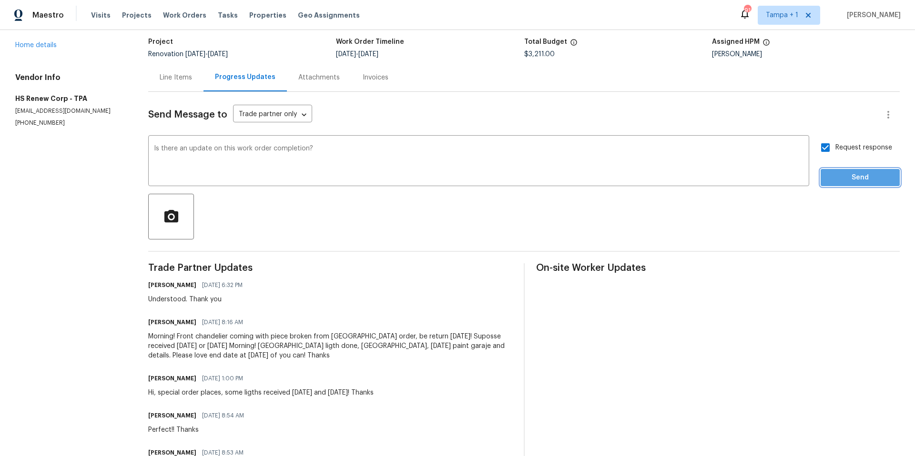
click at [859, 178] on span "Send" at bounding box center [860, 178] width 64 height 12
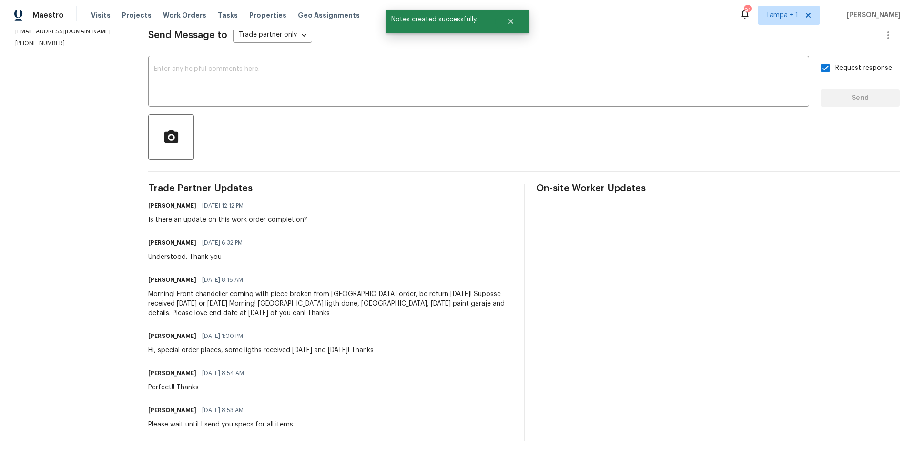
scroll to position [0, 0]
